Goal: Check status

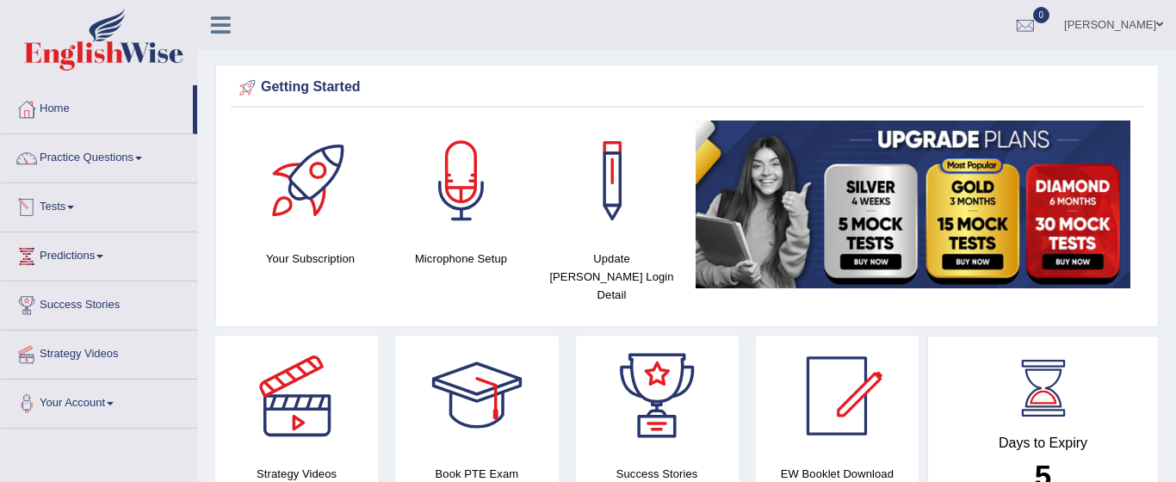
click at [63, 208] on link "Tests" at bounding box center [99, 204] width 196 height 43
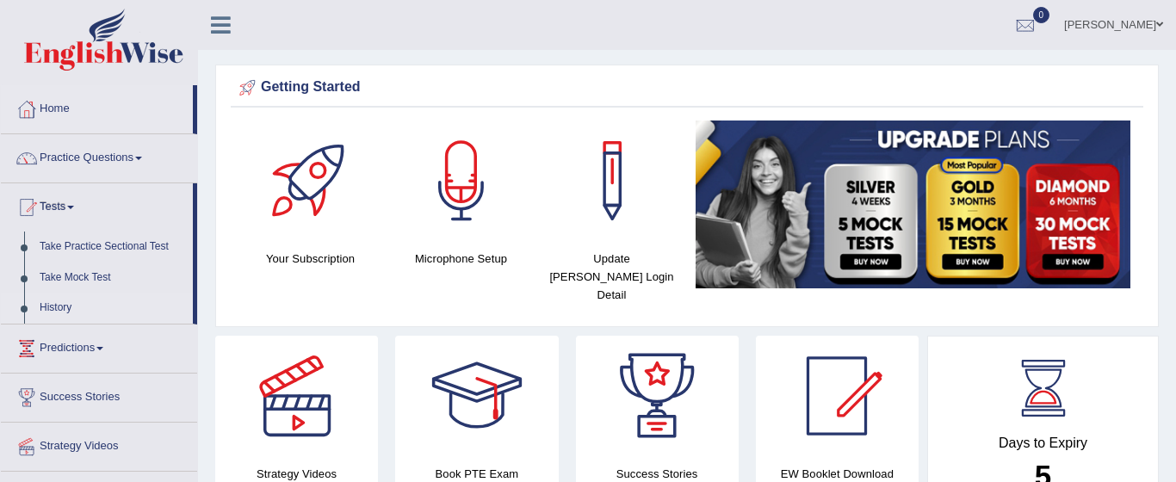
click at [61, 313] on link "History" at bounding box center [112, 308] width 161 height 31
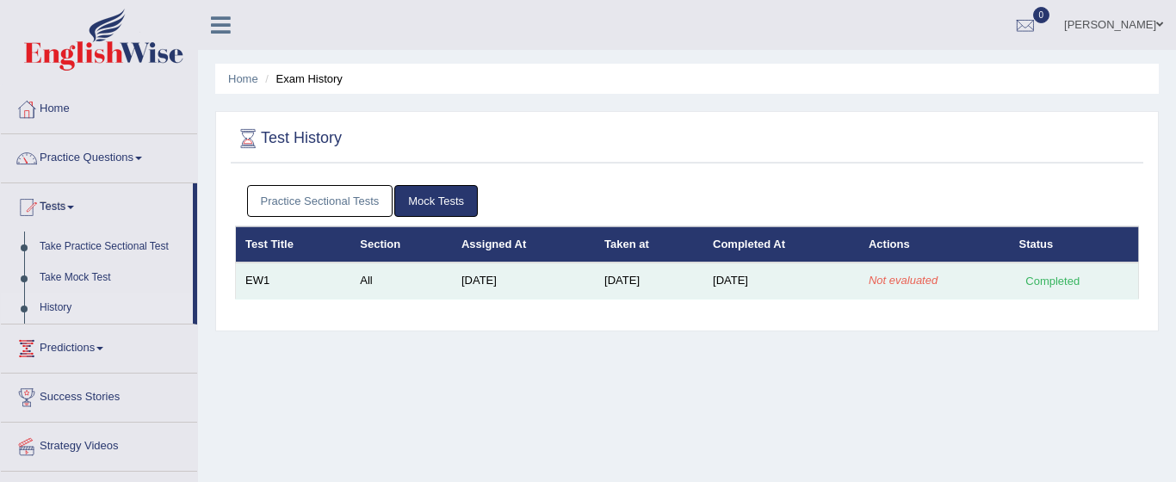
click at [1069, 286] on div "Completed" at bounding box center [1053, 281] width 67 height 18
click at [931, 279] on em "Not evaluated" at bounding box center [903, 280] width 69 height 13
click at [1051, 280] on div "Completed" at bounding box center [1053, 281] width 67 height 18
